Goal: Register for event/course

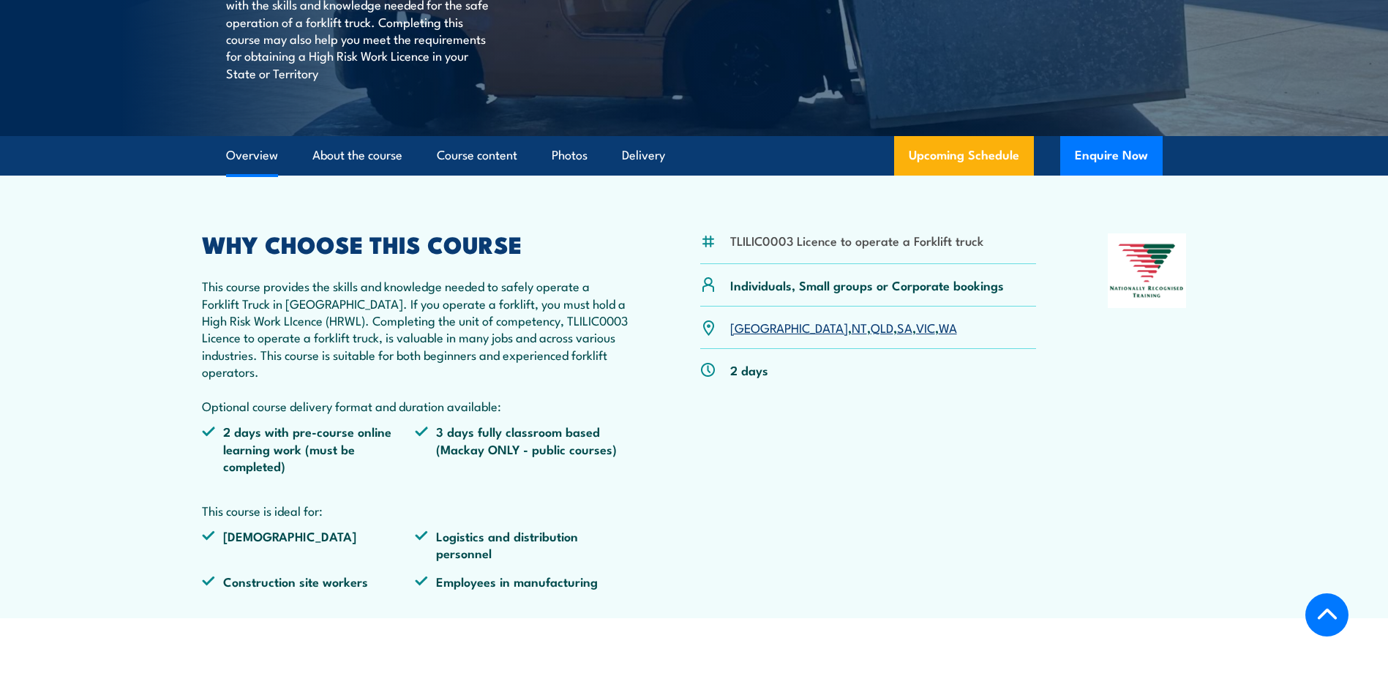
scroll to position [366, 0]
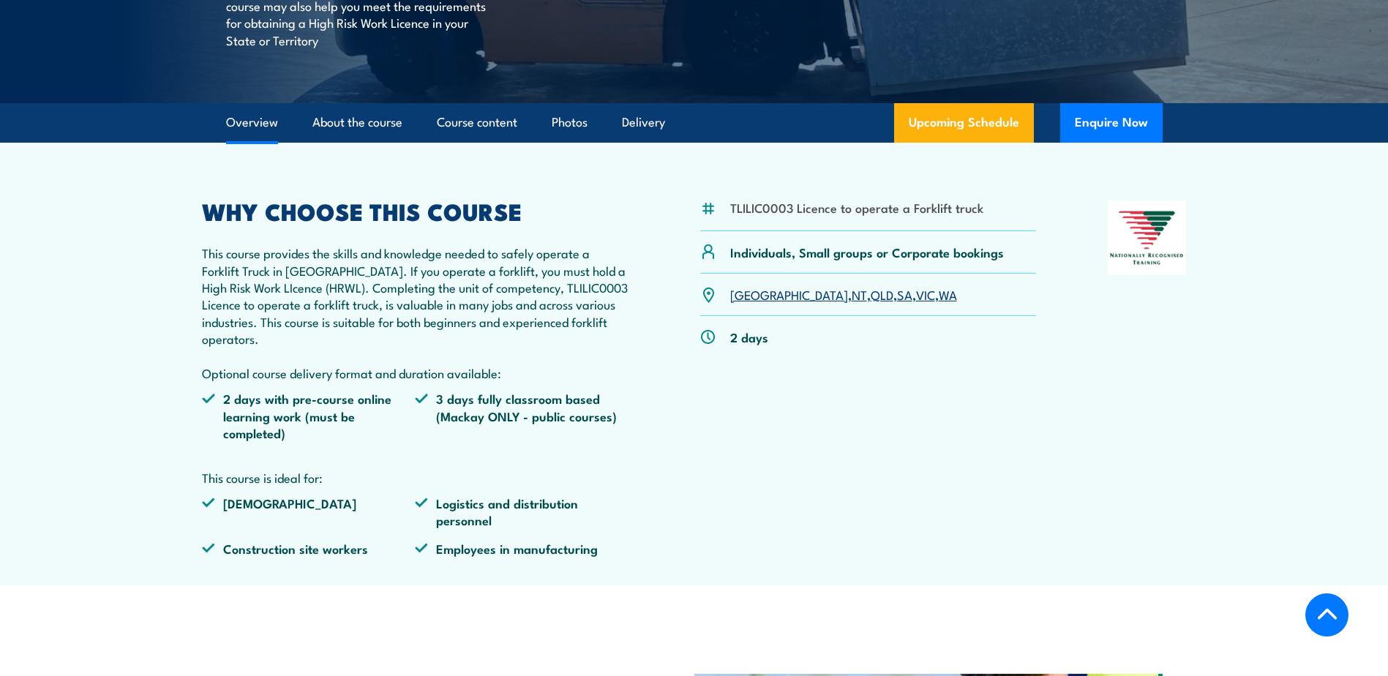
click at [870, 290] on link "QLD" at bounding box center [881, 294] width 23 height 18
click at [870, 302] on link "QLD" at bounding box center [881, 294] width 23 height 18
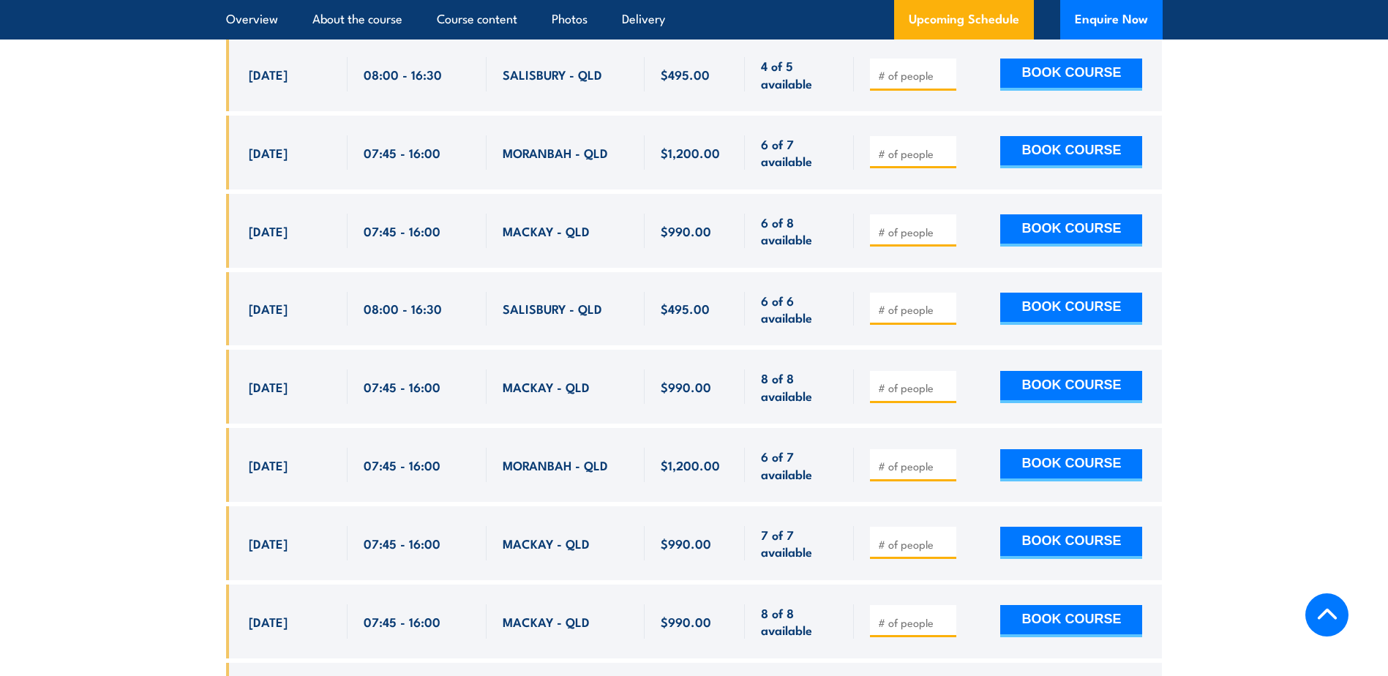
scroll to position [2741, 0]
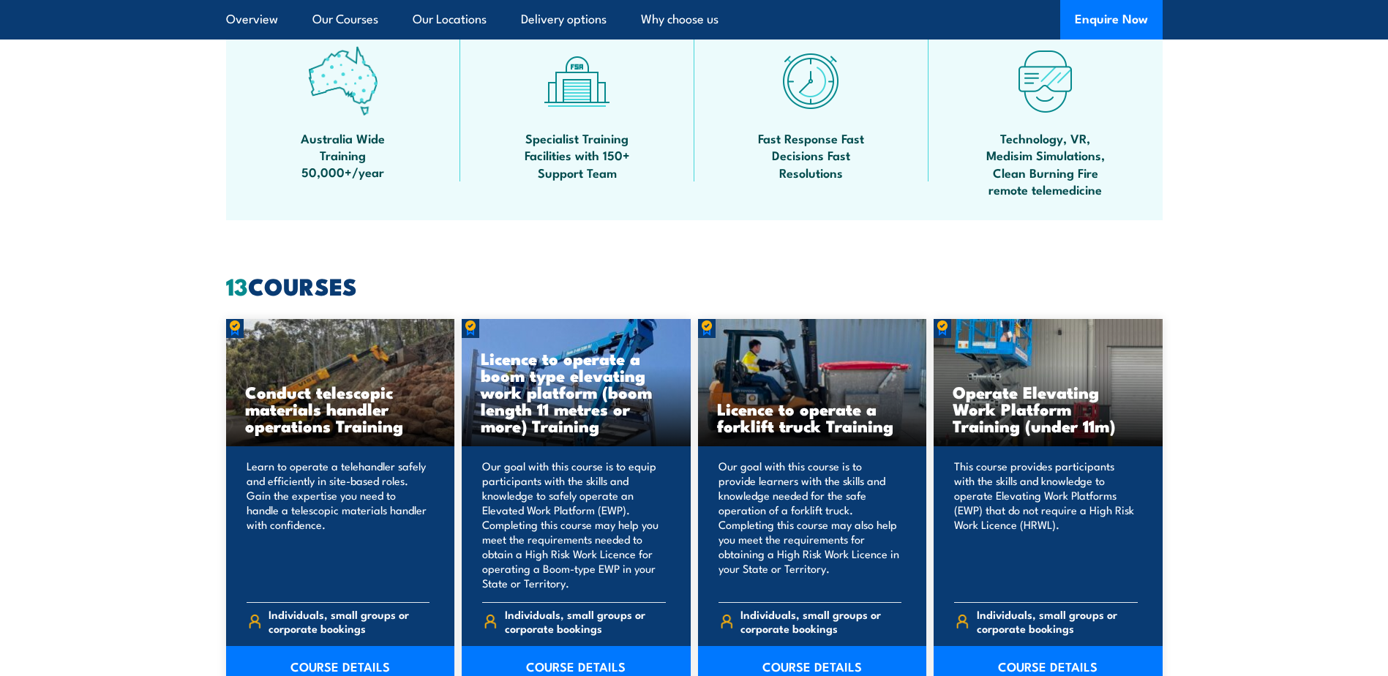
scroll to position [951, 0]
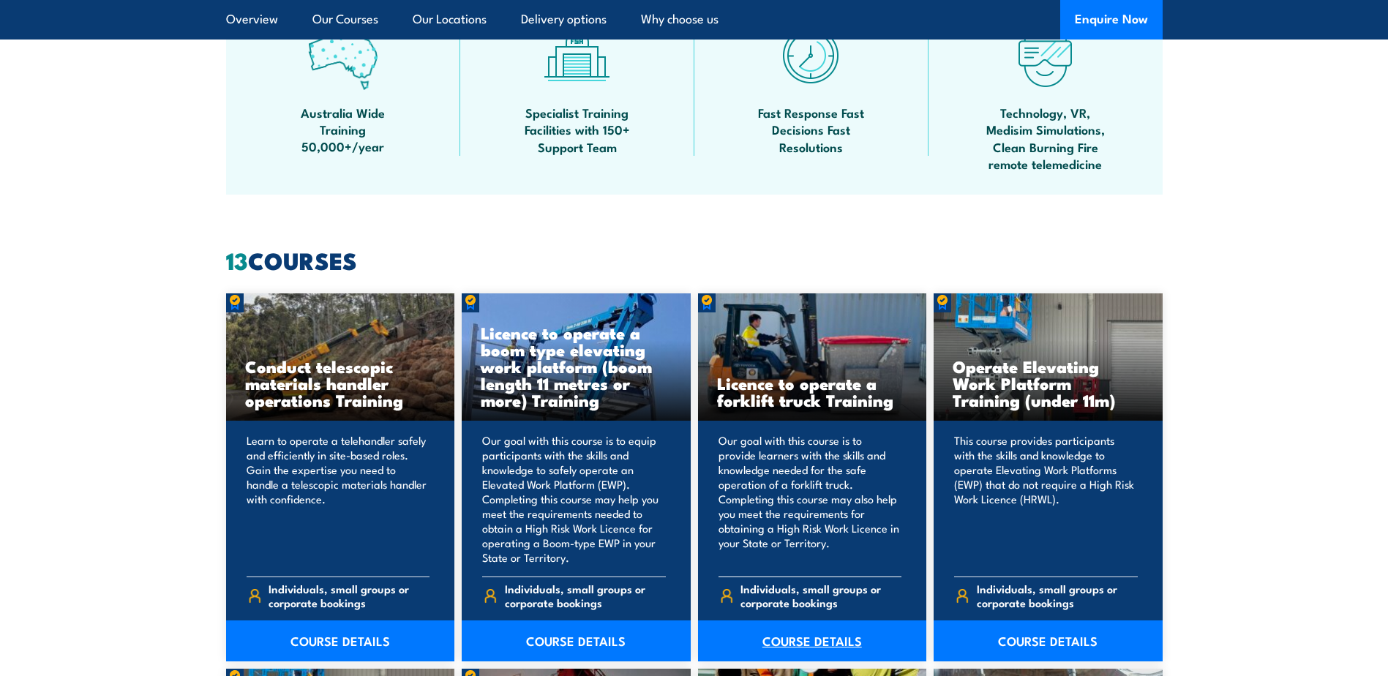
click at [780, 643] on link "COURSE DETAILS" at bounding box center [812, 640] width 229 height 41
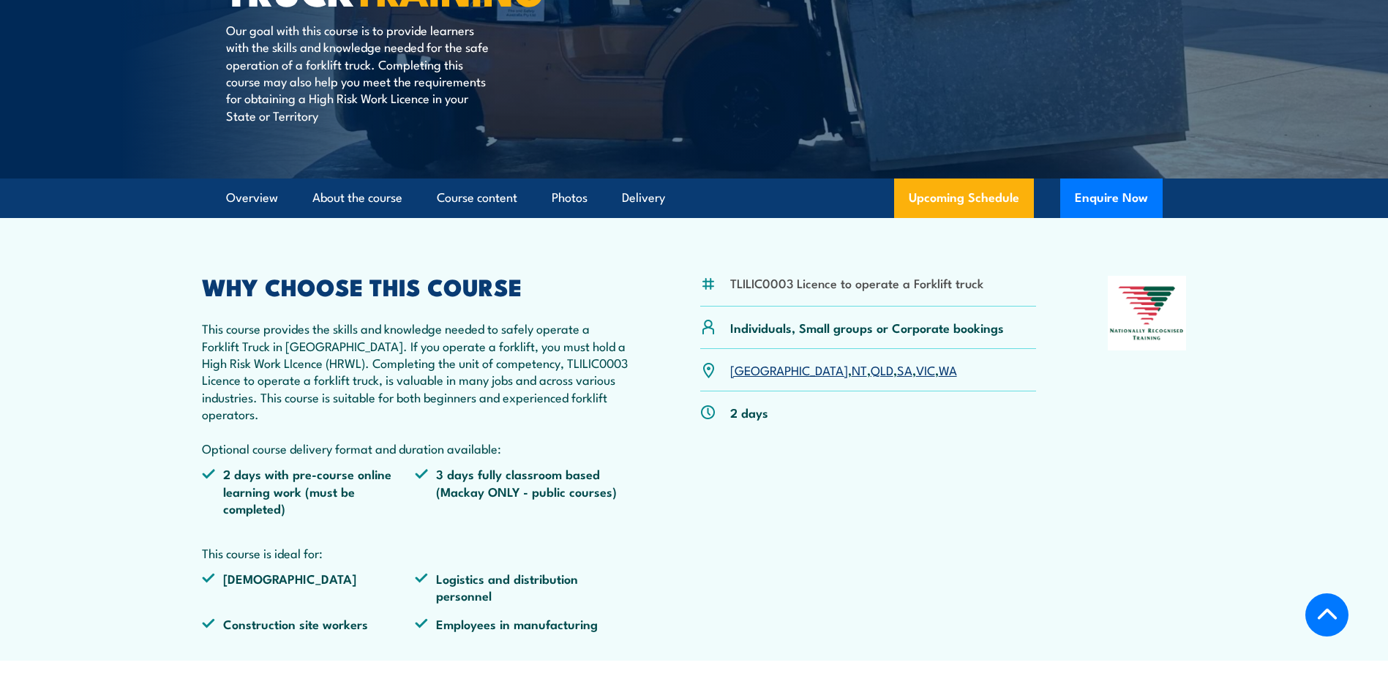
scroll to position [366, 0]
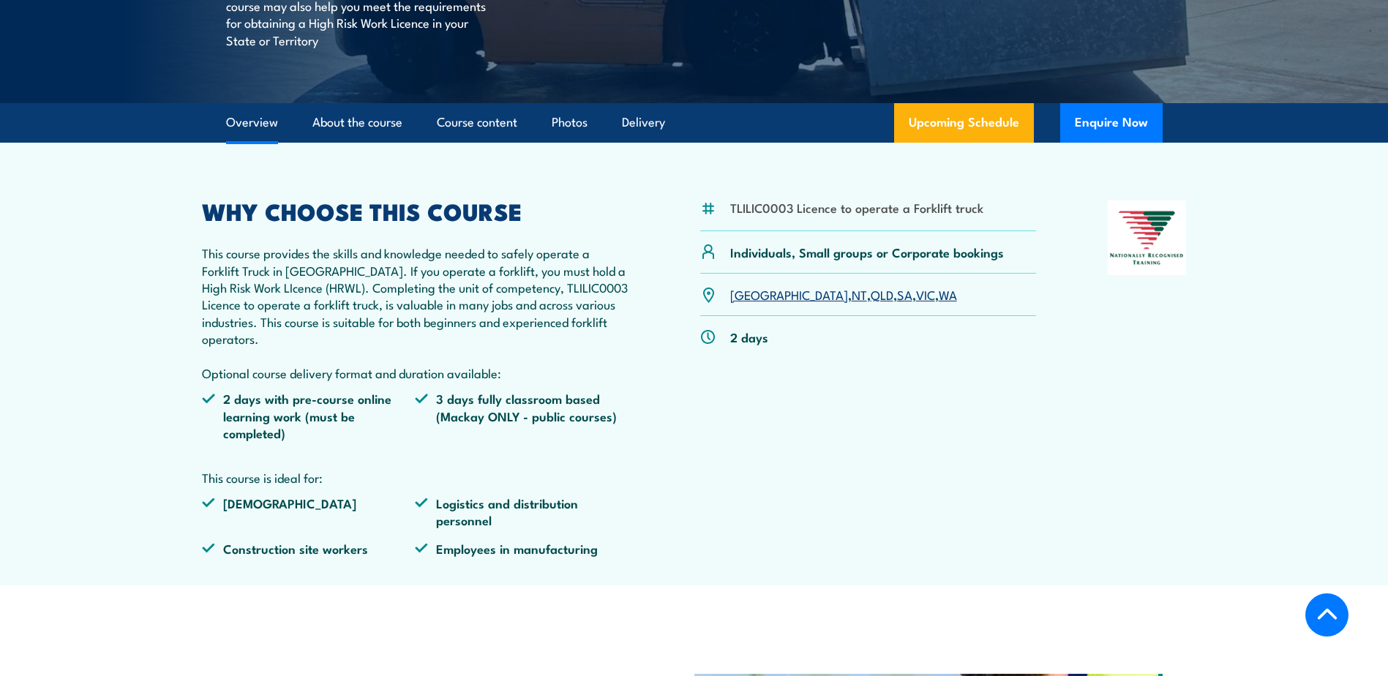
click at [870, 296] on link "QLD" at bounding box center [881, 294] width 23 height 18
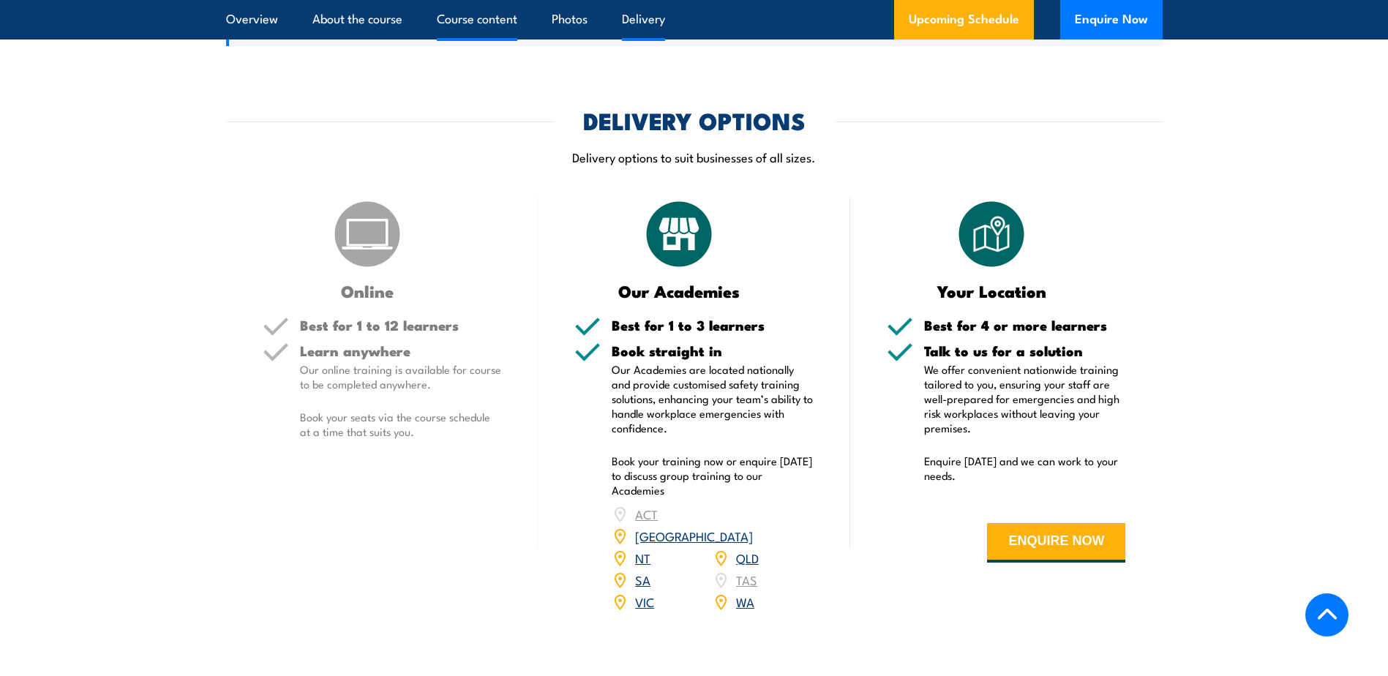
scroll to position [1717, 0]
